Goal: Task Accomplishment & Management: Use online tool/utility

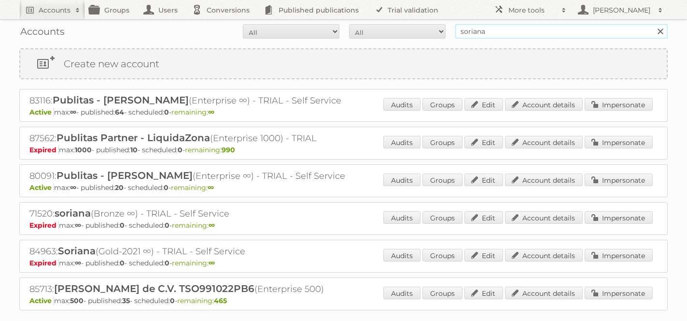
click at [481, 33] on input "soriana" at bounding box center [561, 31] width 212 height 14
type input "[PERSON_NAME]"
click at [653, 24] on input "Search" at bounding box center [660, 31] width 14 height 14
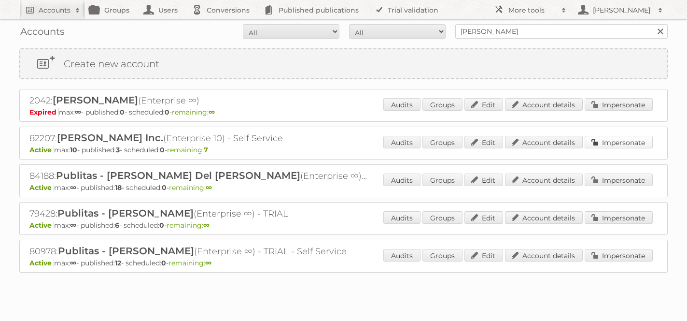
click at [614, 141] on link "Impersonate" at bounding box center [619, 142] width 68 height 13
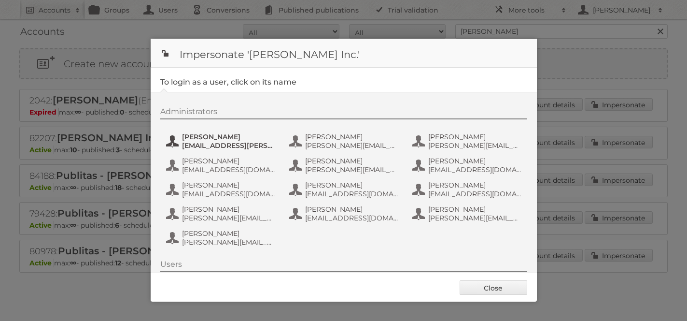
click at [215, 141] on span "[EMAIL_ADDRESS][PERSON_NAME][DOMAIN_NAME]" at bounding box center [229, 145] width 94 height 9
